Goal: Find specific page/section: Locate a particular part of the current website

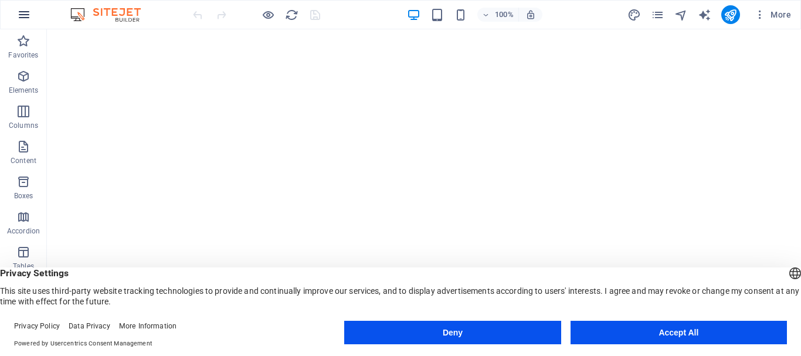
click at [26, 9] on icon "button" at bounding box center [24, 15] width 14 height 14
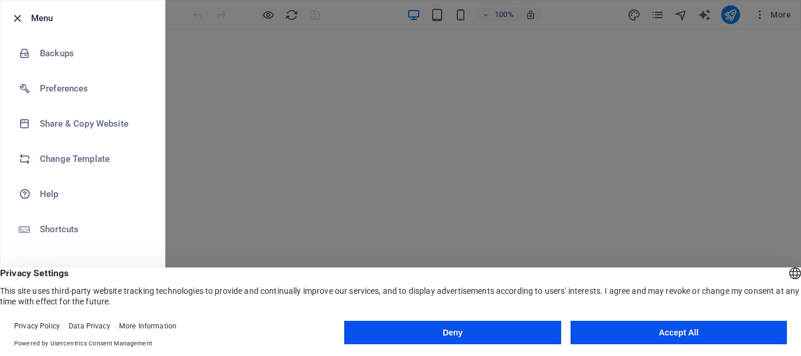
click at [19, 19] on icon "button" at bounding box center [17, 18] width 13 height 13
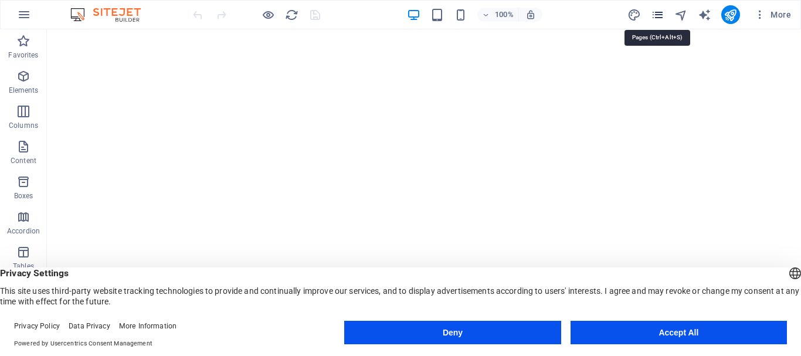
click at [661, 15] on icon "pages" at bounding box center [657, 14] width 13 height 13
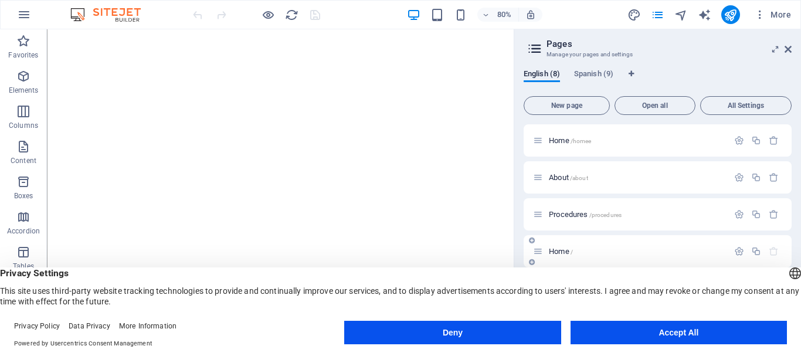
scroll to position [166, 0]
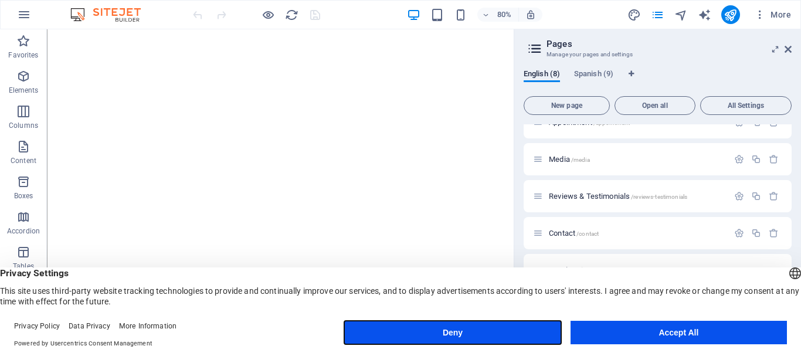
click at [528, 336] on button "Deny" at bounding box center [452, 332] width 216 height 23
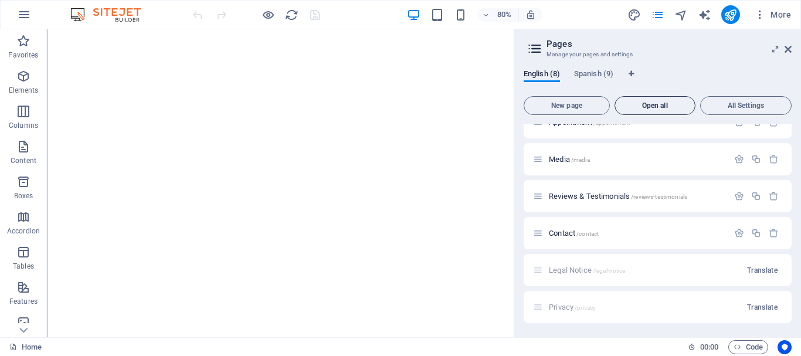
click at [665, 106] on span "Open all" at bounding box center [655, 105] width 70 height 7
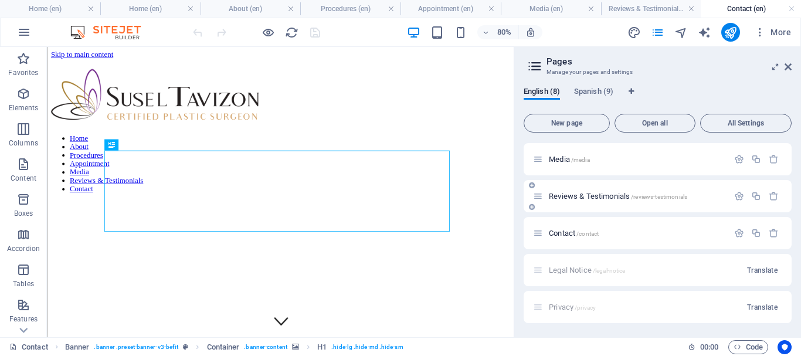
scroll to position [125, 0]
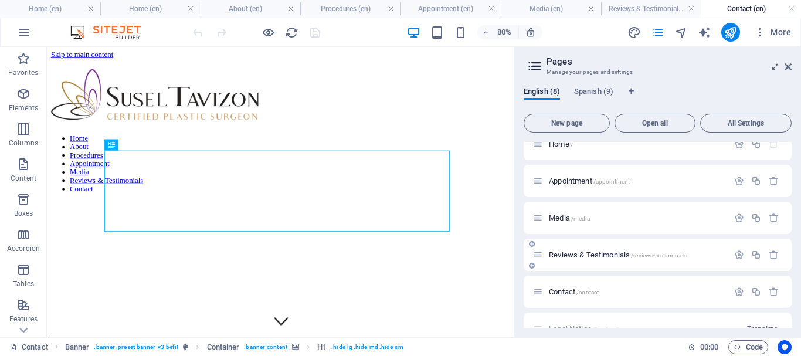
click at [610, 254] on span "Reviews & Testimonials /reviews-testimonials" at bounding box center [618, 254] width 138 height 9
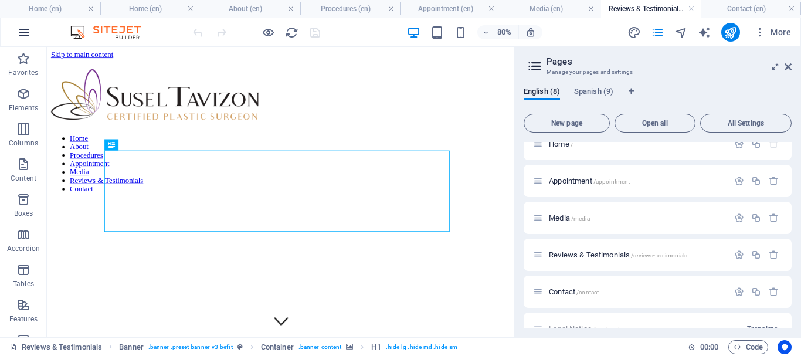
click at [25, 31] on icon "button" at bounding box center [24, 32] width 14 height 14
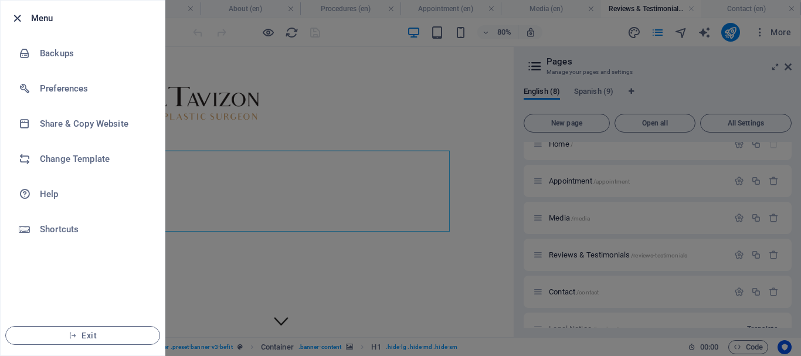
click at [15, 17] on icon "button" at bounding box center [17, 18] width 13 height 13
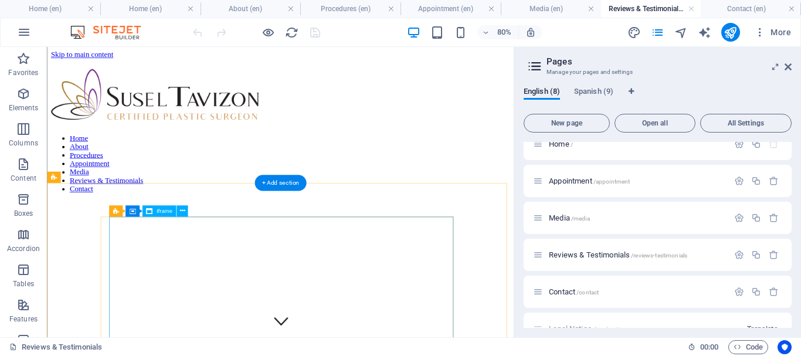
scroll to position [352, 0]
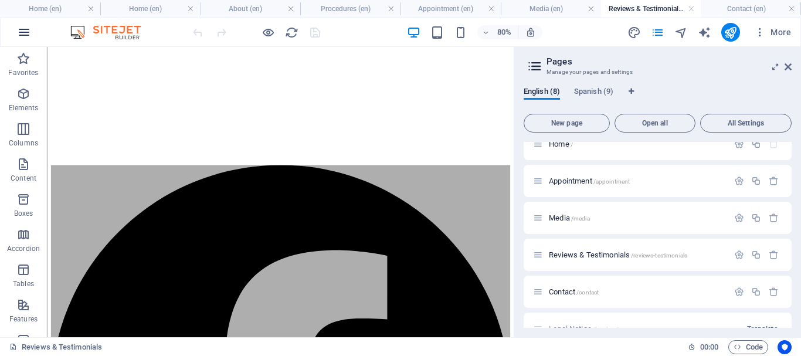
click at [26, 32] on icon "button" at bounding box center [24, 32] width 14 height 14
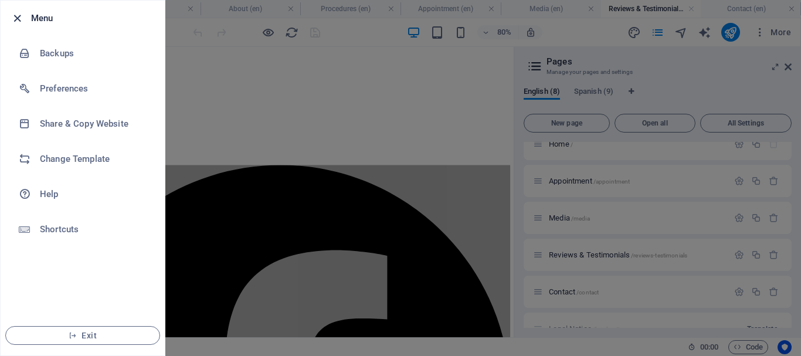
click at [18, 24] on icon "button" at bounding box center [17, 18] width 13 height 13
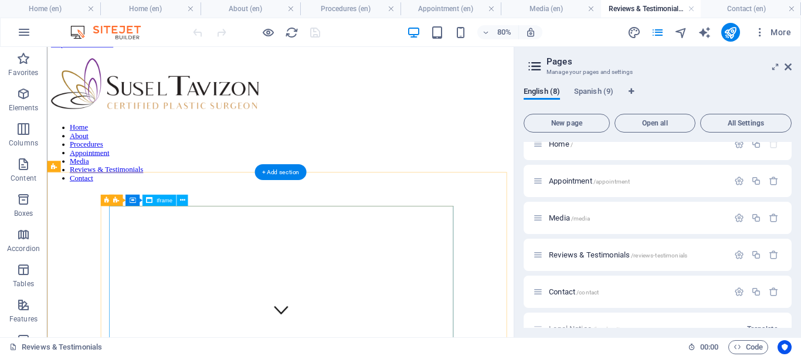
scroll to position [365, 0]
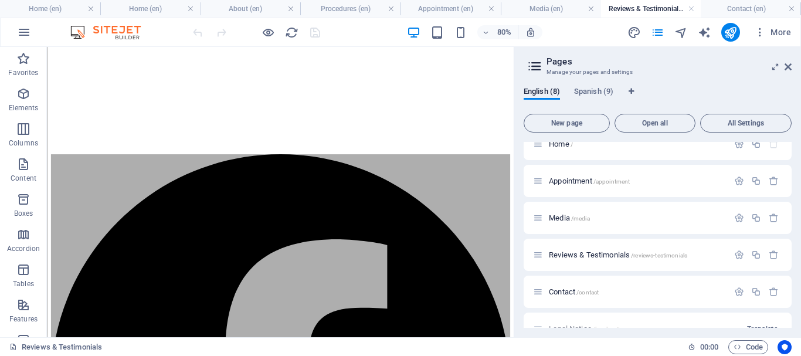
click at [790, 61] on h2 "Pages" at bounding box center [669, 61] width 245 height 11
click at [760, 33] on icon "button" at bounding box center [760, 32] width 12 height 12
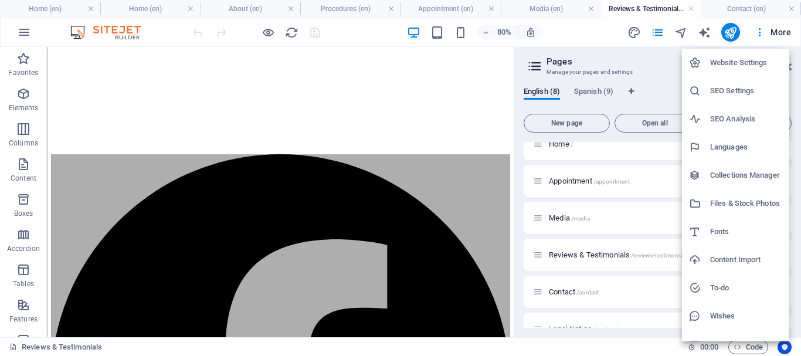
click at [653, 92] on div at bounding box center [400, 178] width 801 height 356
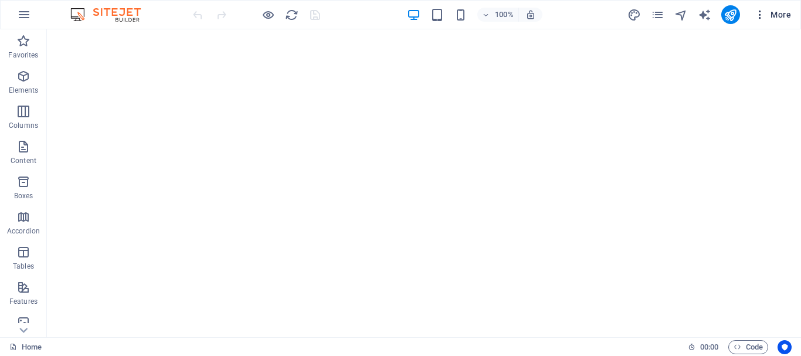
click at [758, 15] on icon "button" at bounding box center [760, 15] width 12 height 12
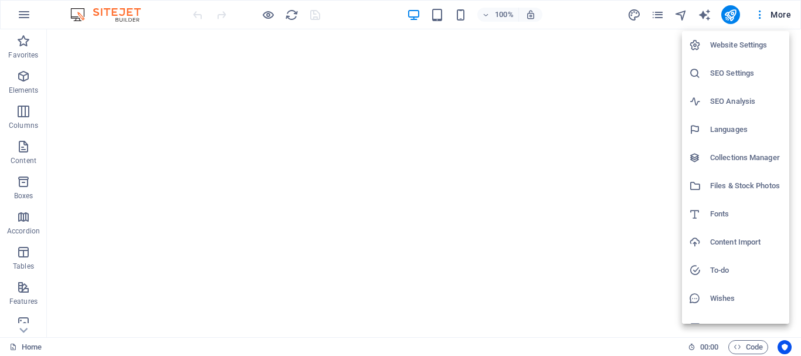
click at [726, 214] on h6 "Fonts" at bounding box center [746, 214] width 72 height 14
select select "popularity"
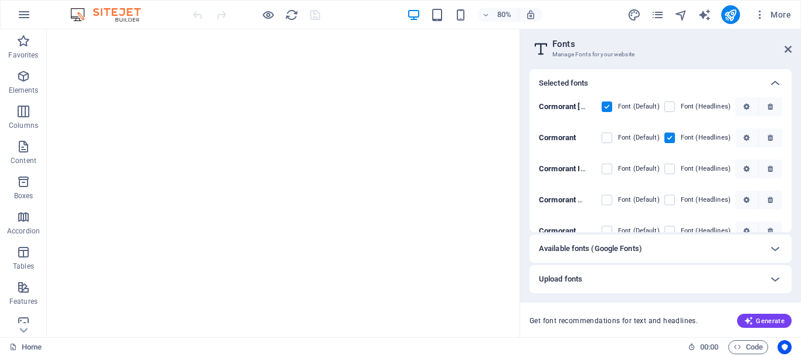
scroll to position [49, 0]
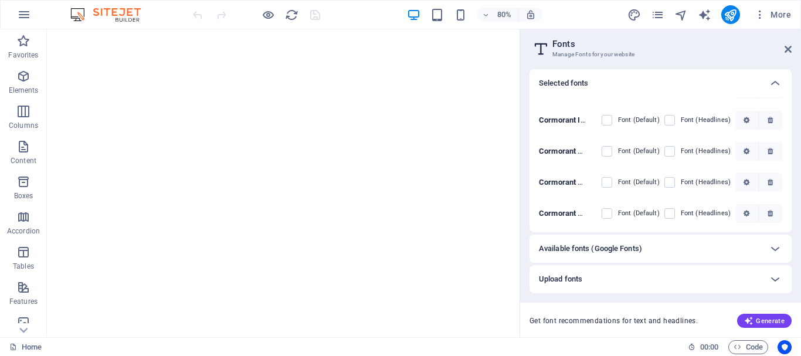
click at [588, 247] on h6 "Available fonts (Google Fonts)" at bounding box center [590, 249] width 103 height 14
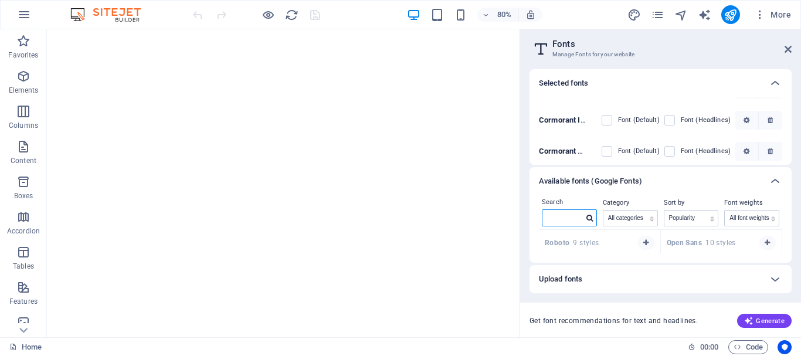
click at [565, 222] on input "text" at bounding box center [563, 217] width 41 height 15
type input "awesome"
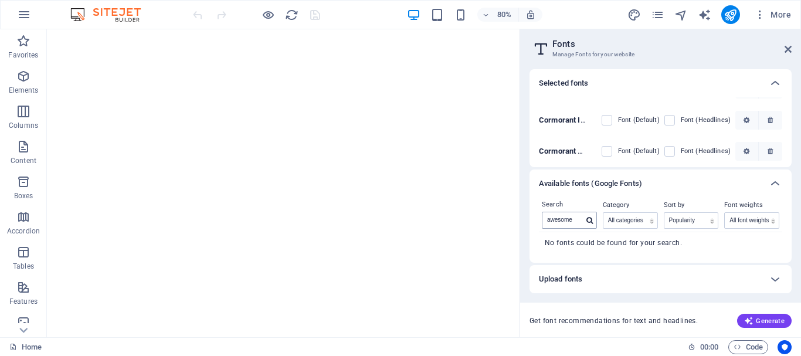
click at [590, 221] on icon at bounding box center [590, 220] width 6 height 7
click at [577, 221] on input "awesome" at bounding box center [563, 219] width 41 height 15
click at [784, 47] on h2 "Fonts" at bounding box center [672, 44] width 239 height 11
click at [788, 50] on icon at bounding box center [788, 49] width 7 height 9
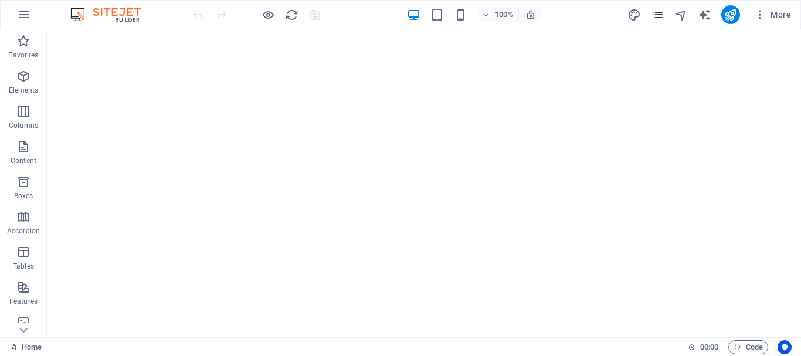
click at [662, 13] on icon "pages" at bounding box center [657, 14] width 13 height 13
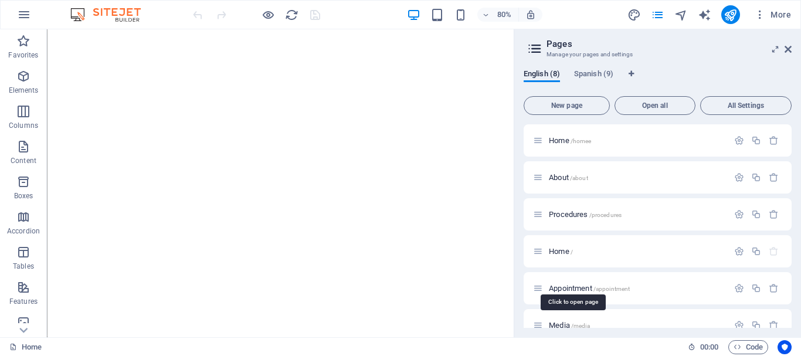
scroll to position [117, 0]
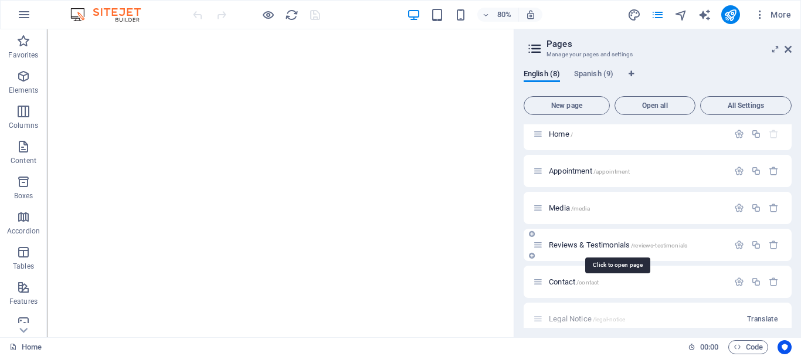
click at [594, 243] on span "Reviews & Testimonials /reviews-testimonials" at bounding box center [618, 244] width 138 height 9
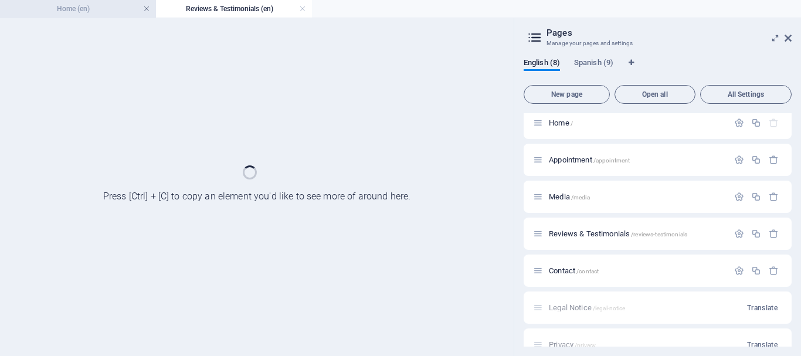
click at [148, 7] on link at bounding box center [146, 9] width 7 height 11
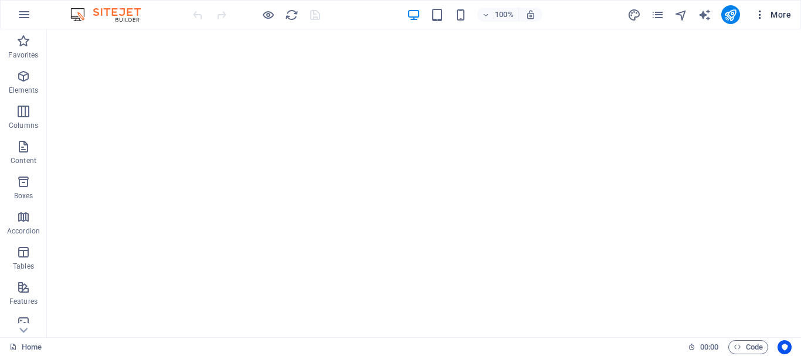
click at [758, 14] on icon "button" at bounding box center [760, 15] width 12 height 12
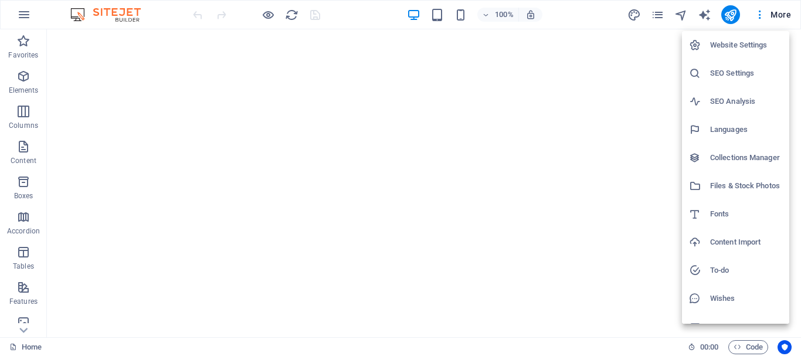
drag, startPoint x: 758, startPoint y: 14, endPoint x: 739, endPoint y: 15, distance: 18.8
click at [757, 13] on div at bounding box center [400, 178] width 801 height 356
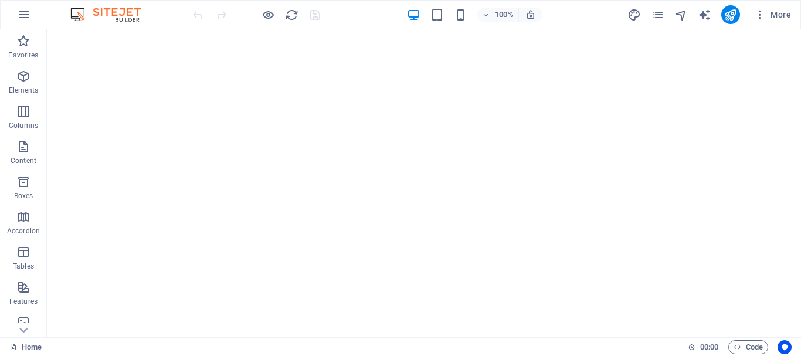
click at [665, 13] on div "More" at bounding box center [712, 14] width 168 height 19
click at [659, 11] on icon "pages" at bounding box center [657, 14] width 13 height 13
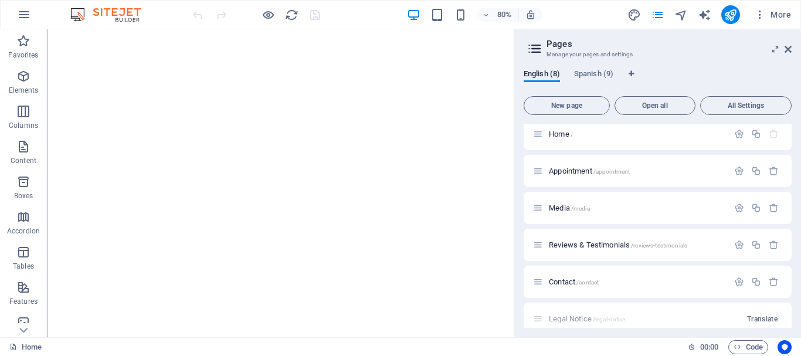
scroll to position [166, 0]
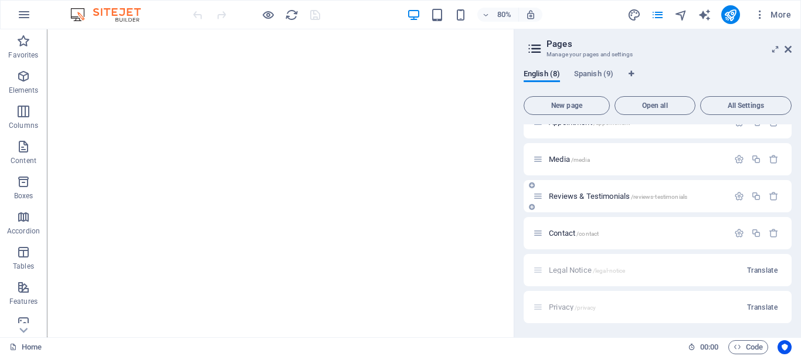
click at [599, 198] on span "Reviews & Testimonials /reviews-testimonials" at bounding box center [618, 196] width 138 height 9
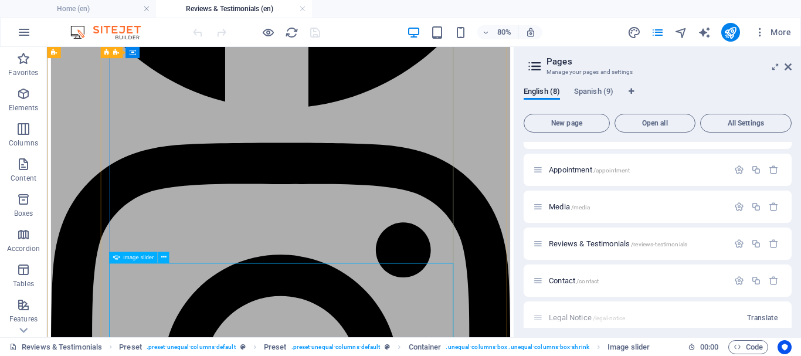
scroll to position [763, 0]
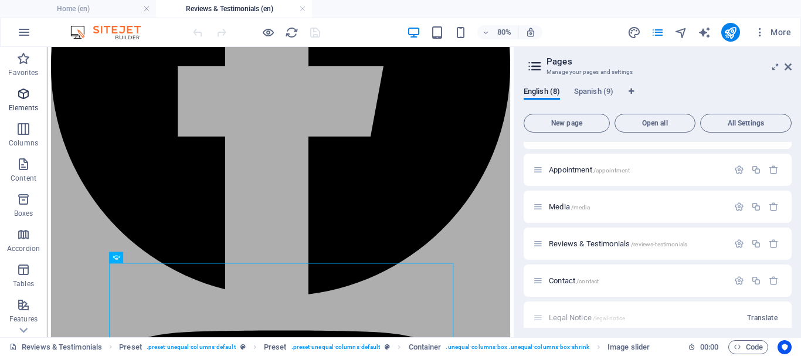
click at [23, 96] on icon "button" at bounding box center [23, 94] width 14 height 14
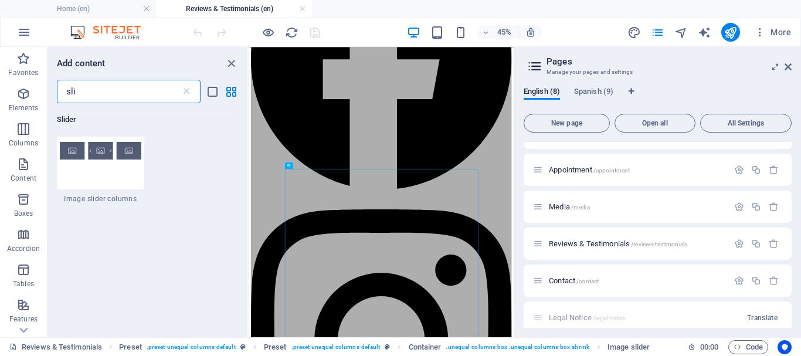
scroll to position [469, 0]
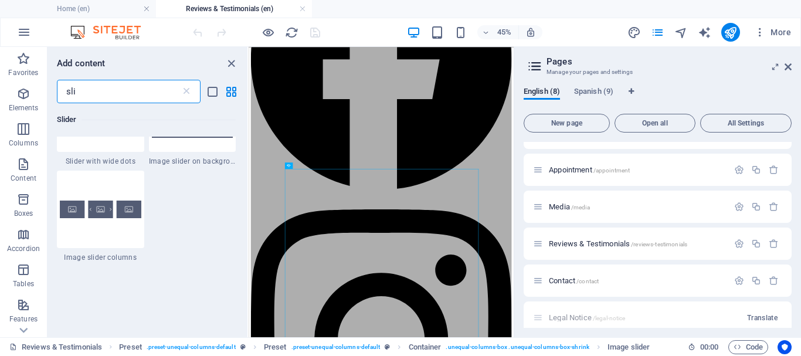
type input "sli"
